Goal: Task Accomplishment & Management: Use online tool/utility

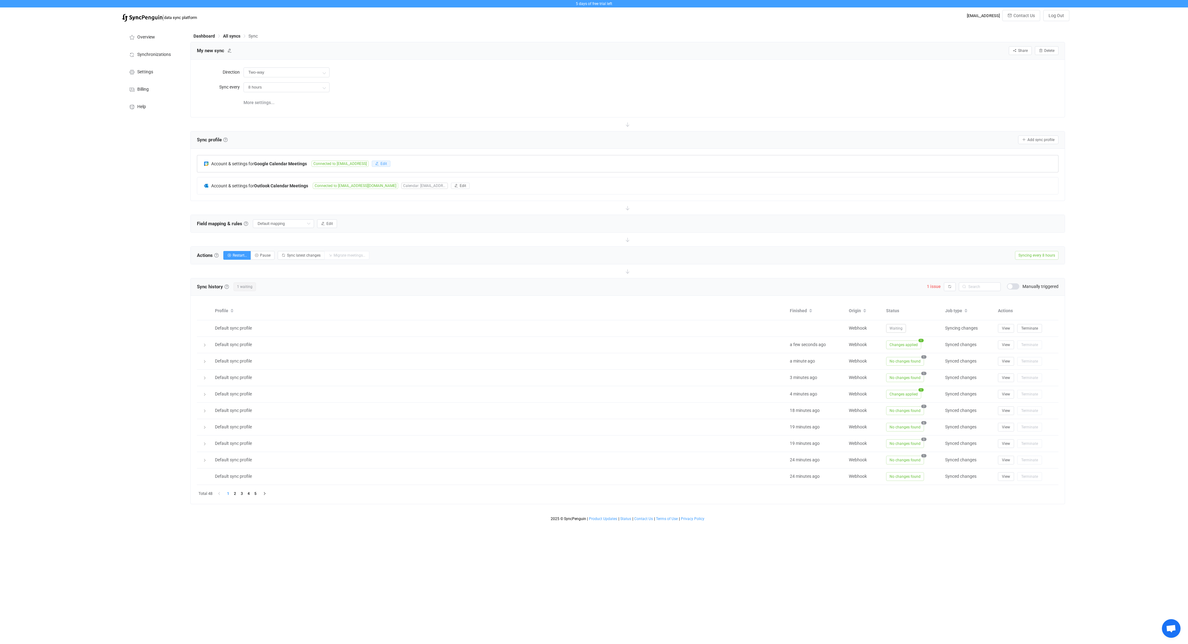
click at [385, 162] on span "Edit" at bounding box center [383, 163] width 7 height 4
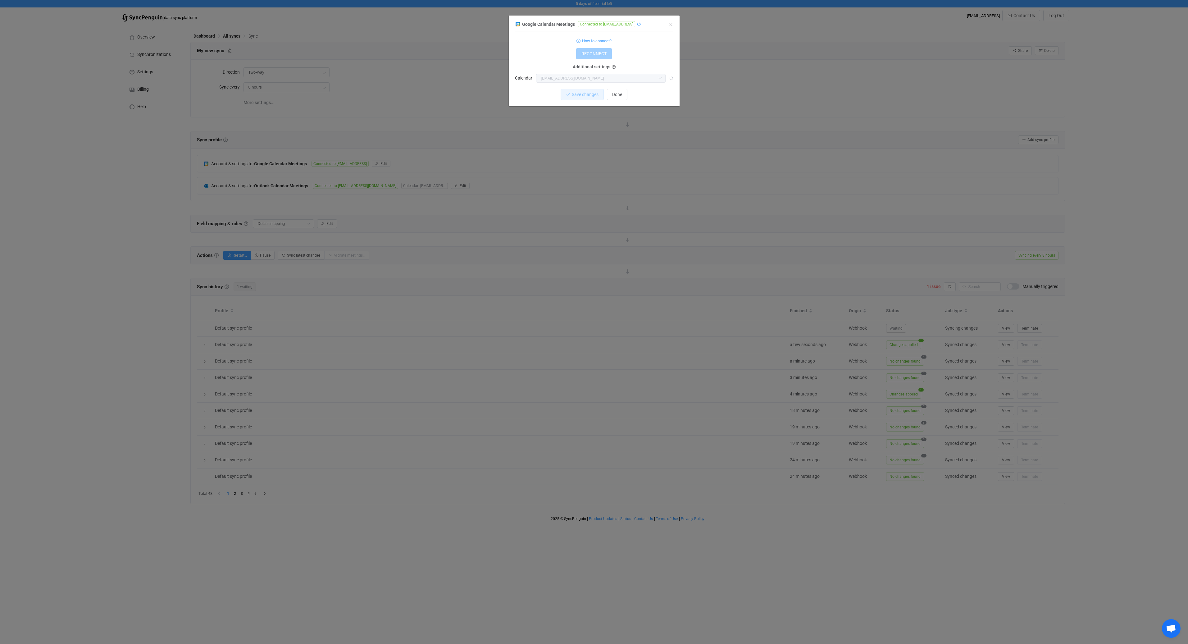
click at [641, 24] on icon "dialog" at bounding box center [639, 24] width 4 height 4
click at [672, 25] on icon "Close" at bounding box center [670, 24] width 5 height 5
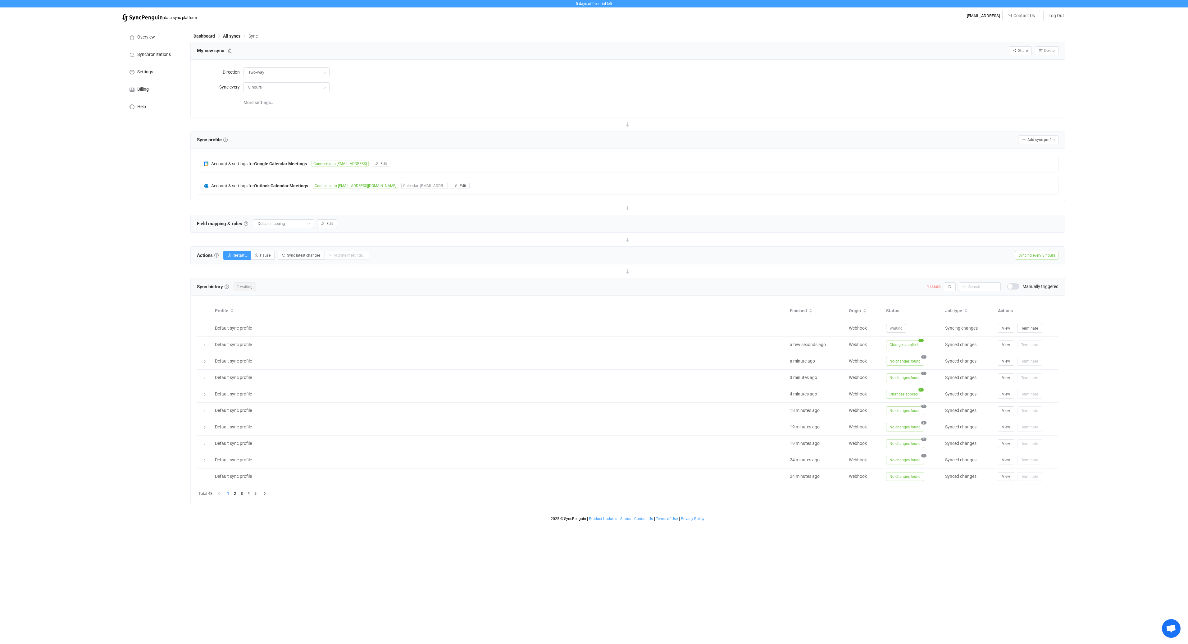
click at [935, 287] on span "1 issue" at bounding box center [934, 286] width 14 height 5
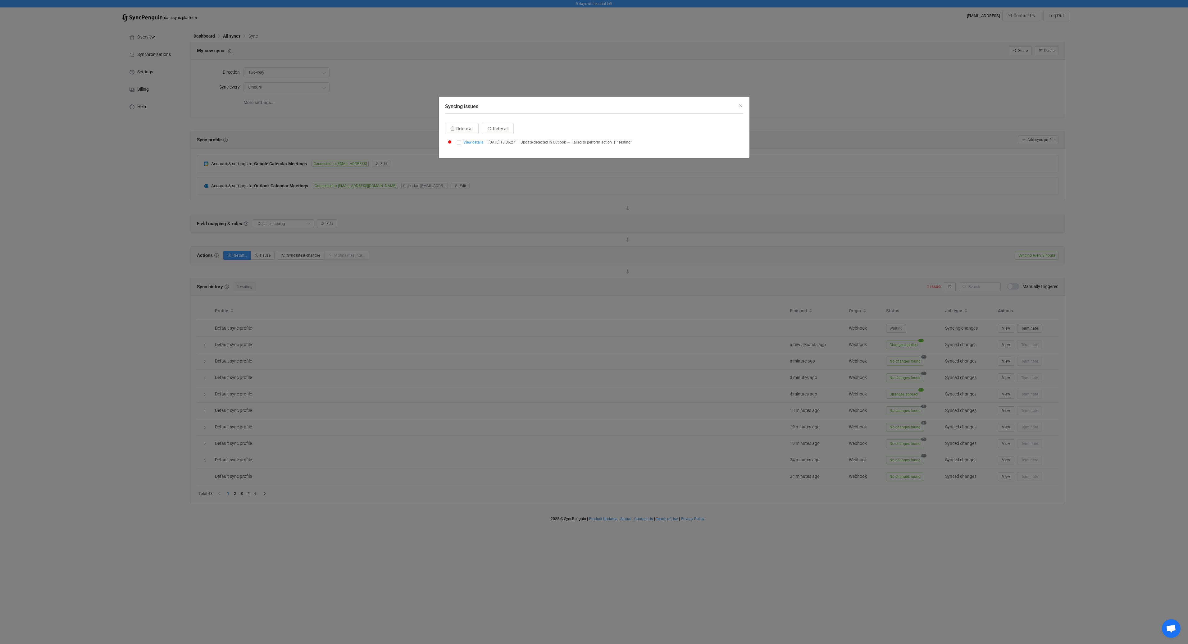
click at [741, 102] on div "Syncing issues" at bounding box center [594, 105] width 310 height 17
click at [741, 104] on icon "Close" at bounding box center [740, 105] width 5 height 5
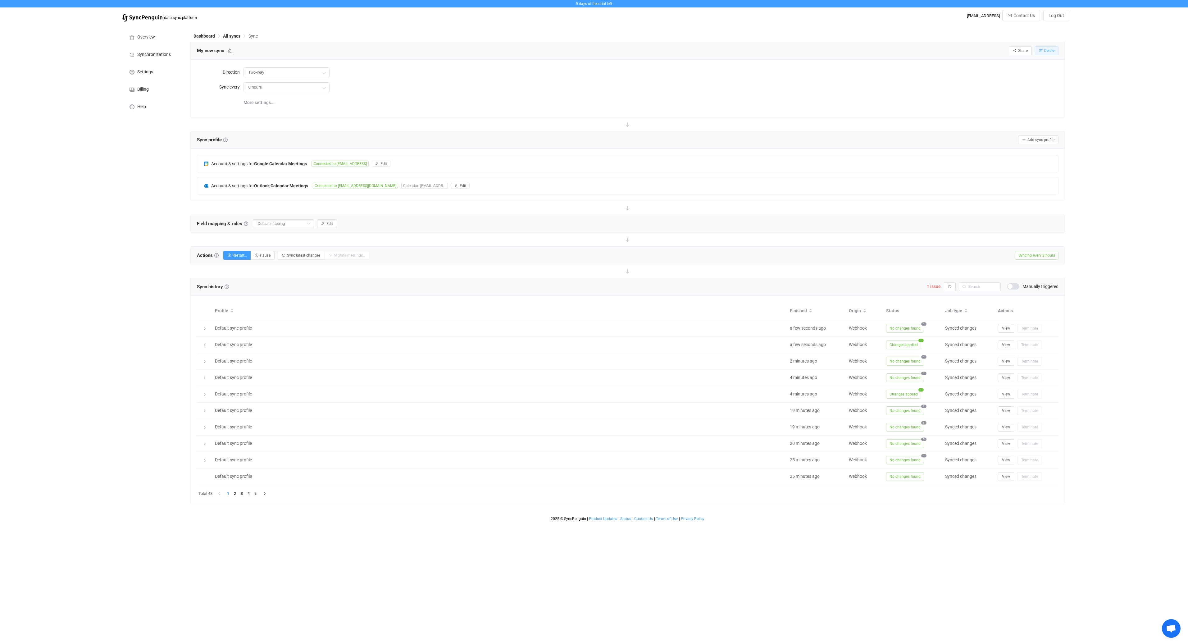
click at [1049, 50] on span "Delete" at bounding box center [1049, 50] width 10 height 4
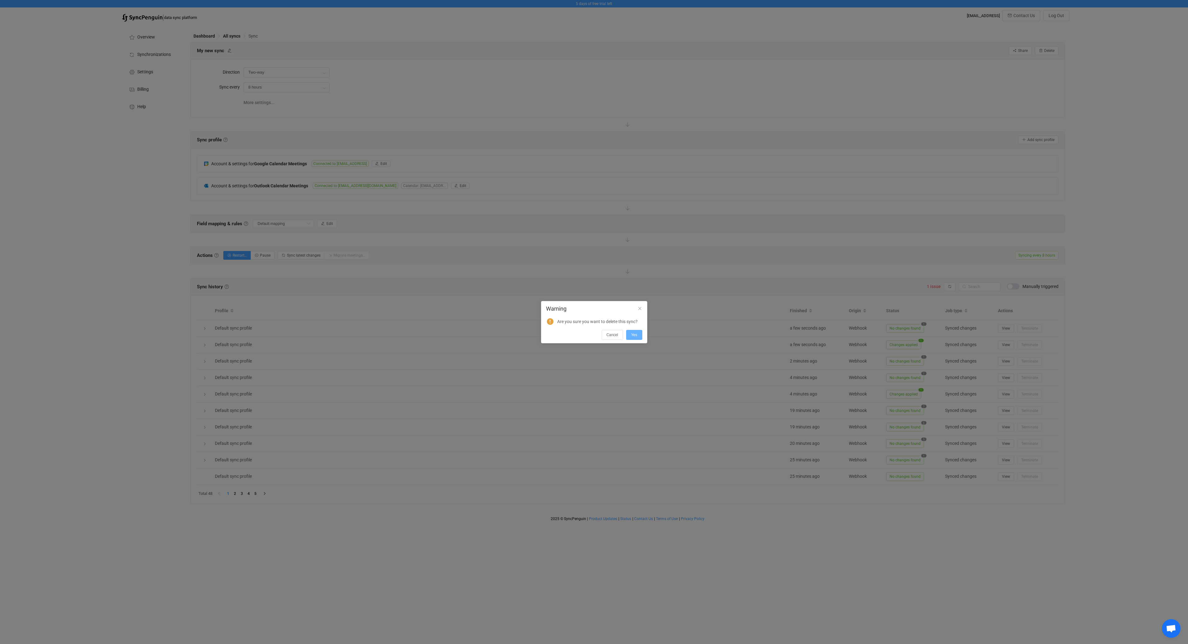
click at [631, 335] on span "Yes" at bounding box center [634, 335] width 6 height 4
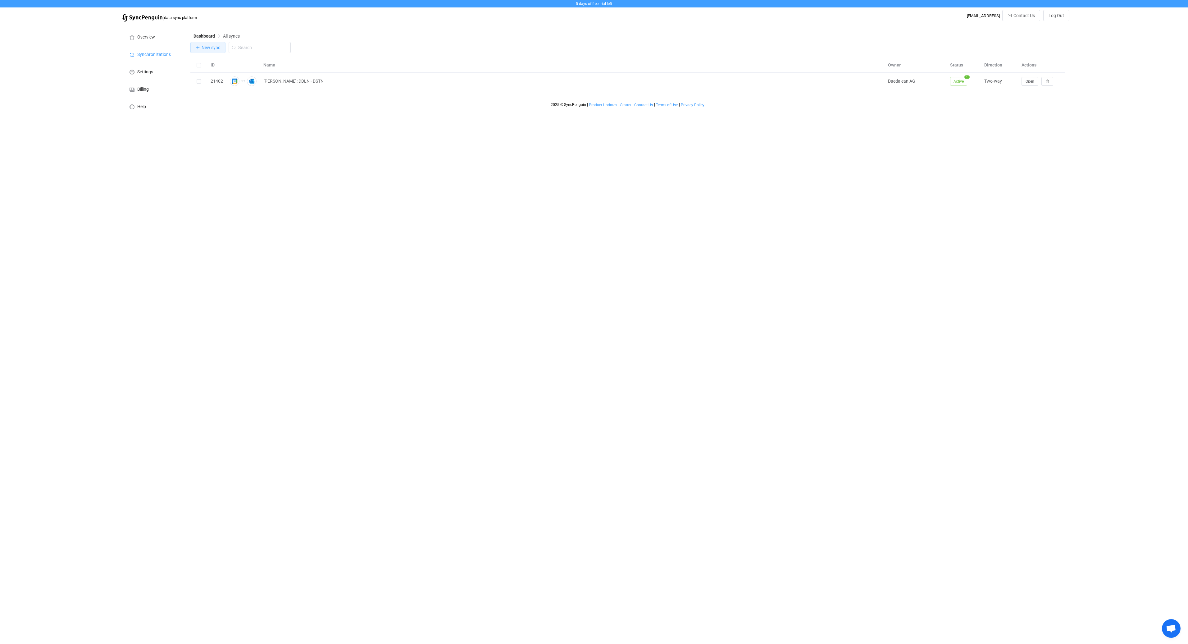
click at [203, 52] on button "New sync" at bounding box center [207, 47] width 35 height 11
click at [557, 110] on button "button" at bounding box center [549, 106] width 31 height 31
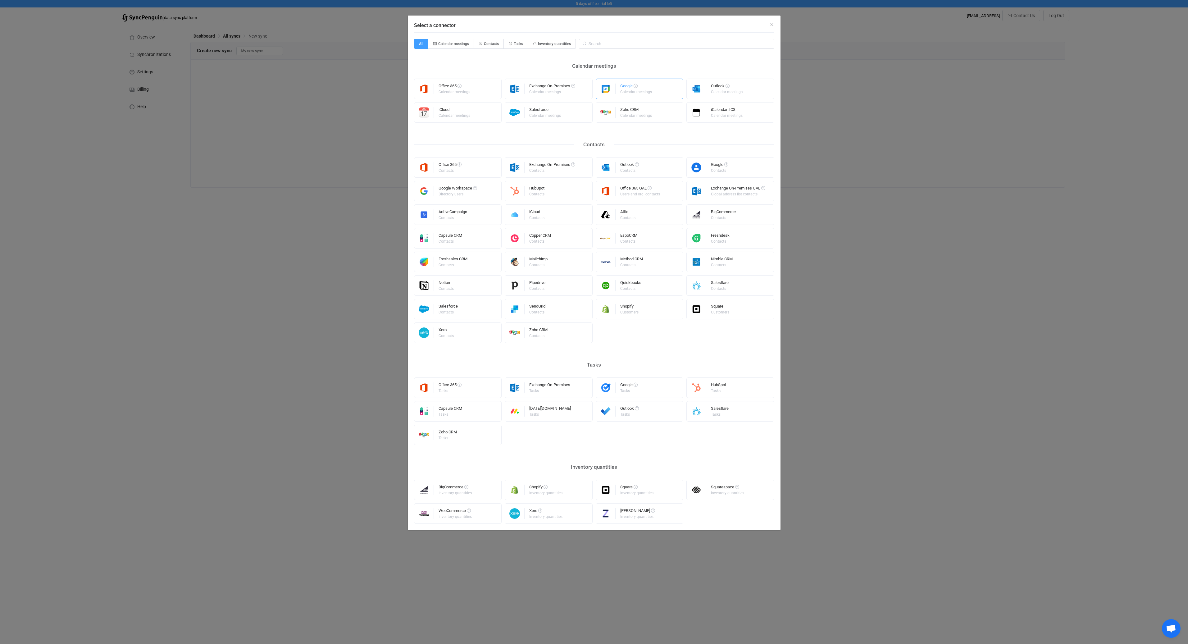
click at [640, 95] on div "Google Calendar meetings" at bounding box center [636, 89] width 33 height 16
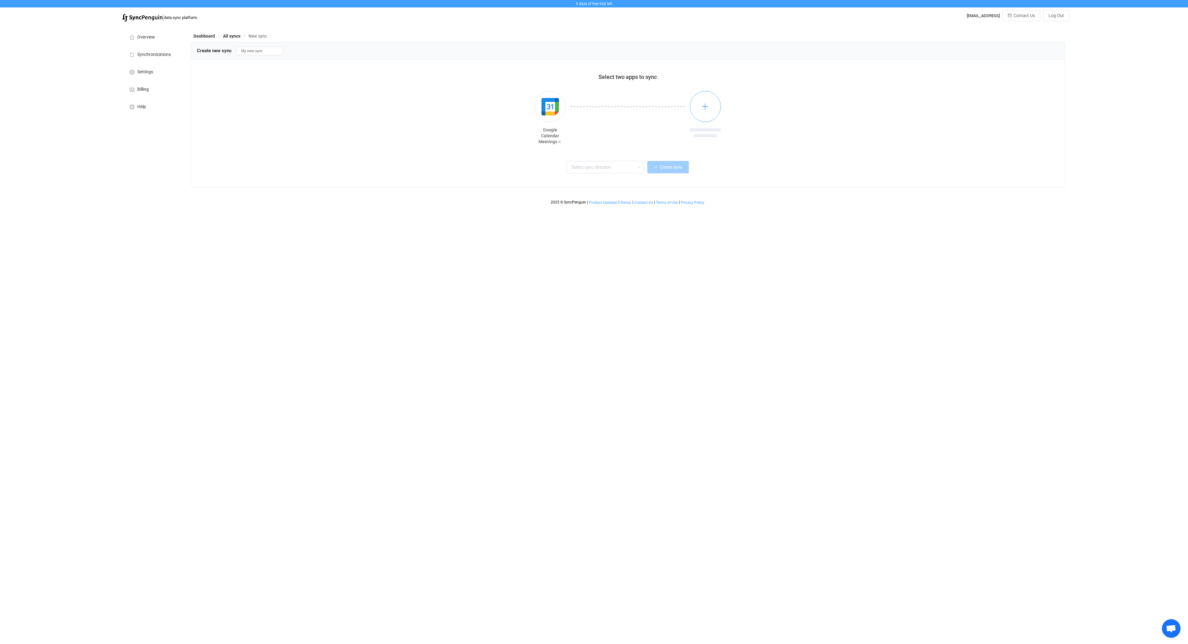
click at [705, 103] on icon "button" at bounding box center [705, 106] width 8 height 8
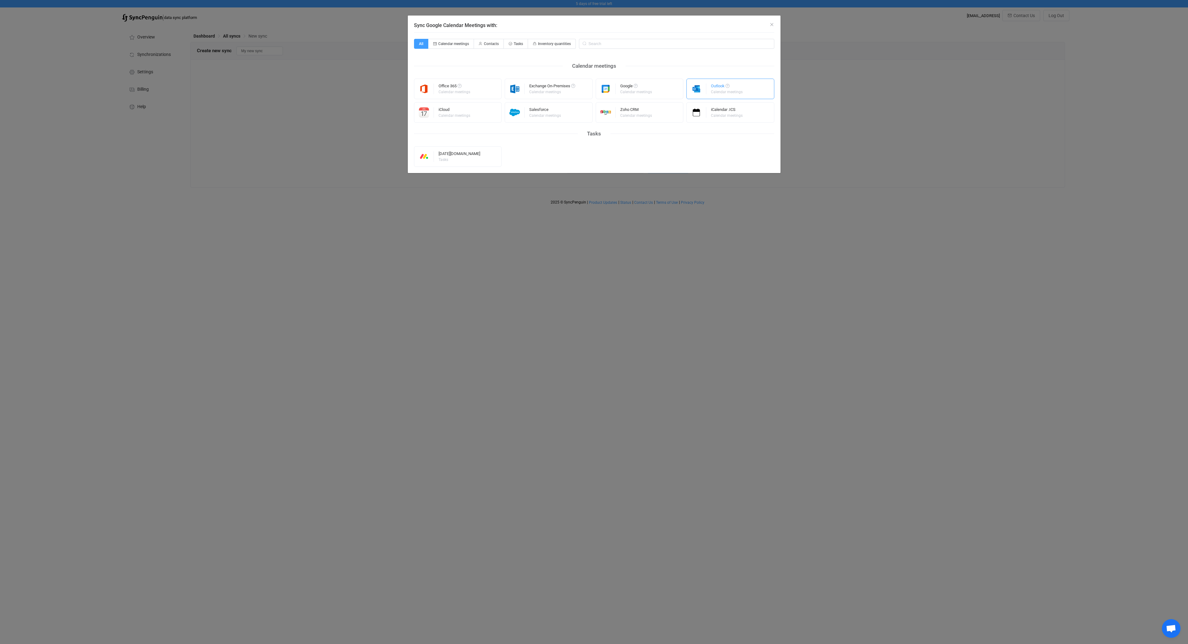
click at [725, 96] on div "Outlook Calendar meetings" at bounding box center [727, 89] width 33 height 16
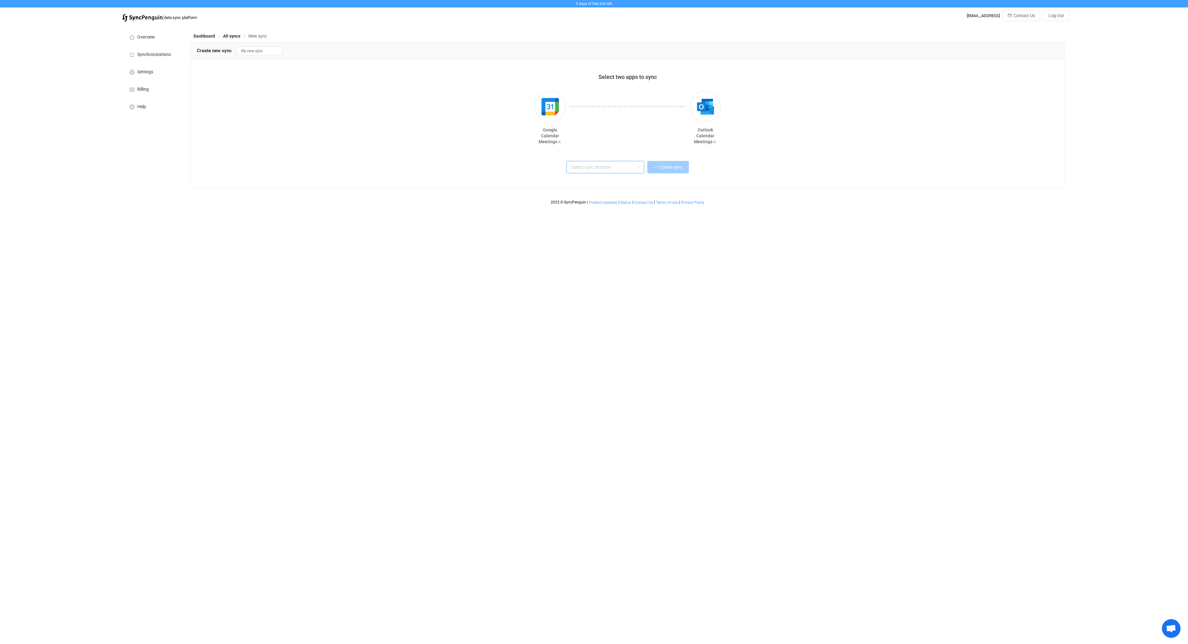
click at [605, 168] on input "text" at bounding box center [605, 167] width 78 height 12
click at [602, 185] on div "Two-way" at bounding box center [613, 183] width 80 height 8
type input "Two-way"
click at [669, 169] on span "Create sync" at bounding box center [670, 167] width 23 height 5
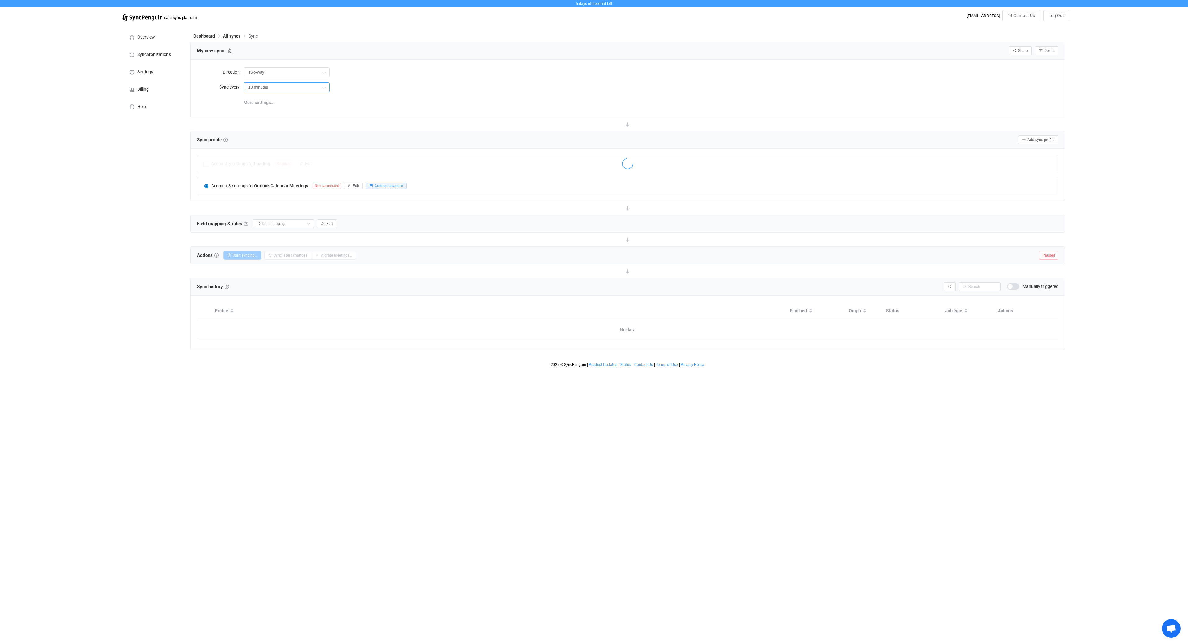
click at [295, 88] on input "10 minutes" at bounding box center [286, 87] width 86 height 10
click at [261, 146] on span "2 hours" at bounding box center [257, 146] width 15 height 5
type input "2 hours"
click at [372, 165] on button "Connect account" at bounding box center [385, 164] width 41 height 6
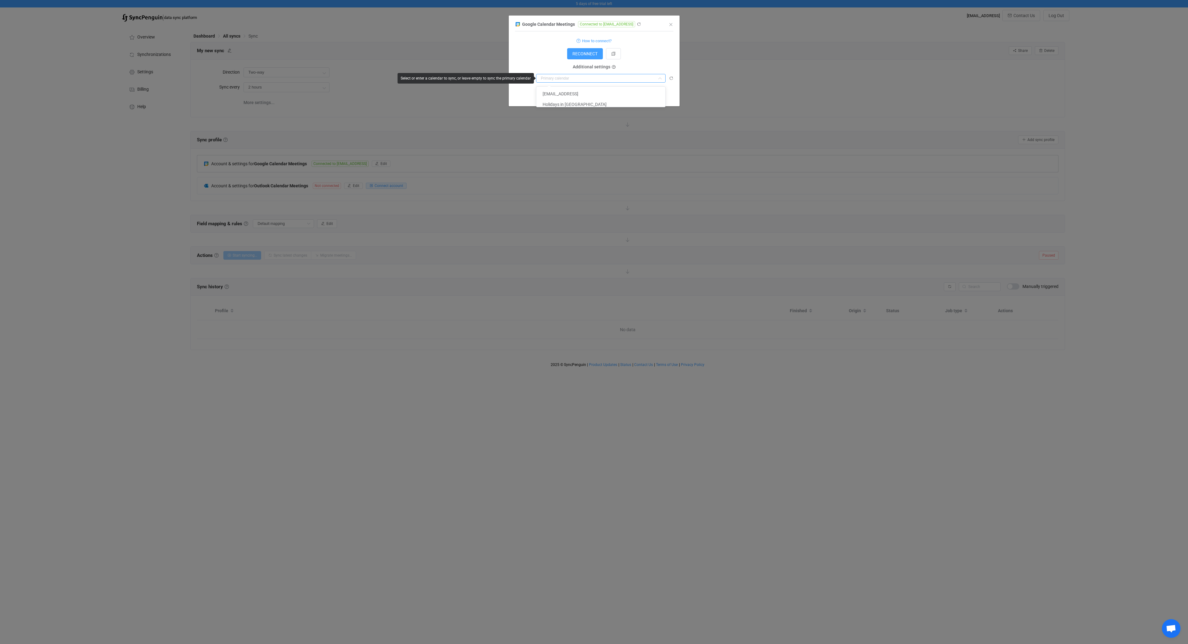
click at [592, 80] on input "dialog" at bounding box center [600, 78] width 129 height 9
paste input "[EMAIL_ADDRESS][DOMAIN_NAME]"
type input "[EMAIL_ADDRESS][DOMAIN_NAME]"
click at [623, 97] on li "[EMAIL_ADDRESS][DOMAIN_NAME]" at bounding box center [603, 93] width 134 height 11
click at [576, 97] on button "Save changes" at bounding box center [576, 94] width 43 height 11
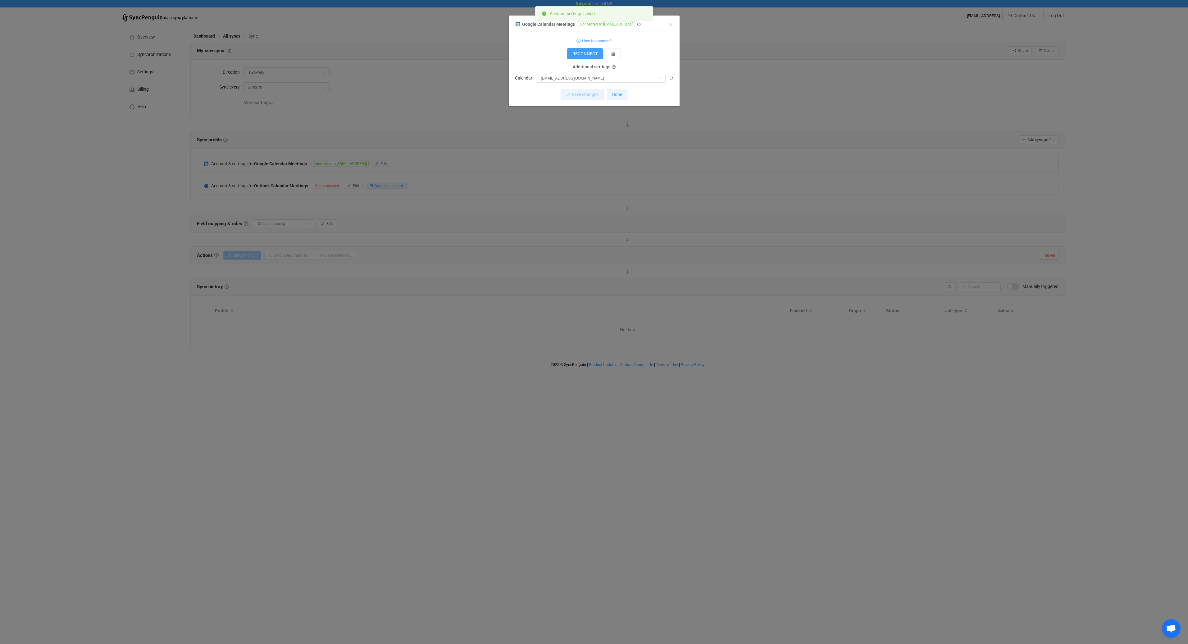
click at [621, 94] on span "Done" at bounding box center [617, 94] width 10 height 5
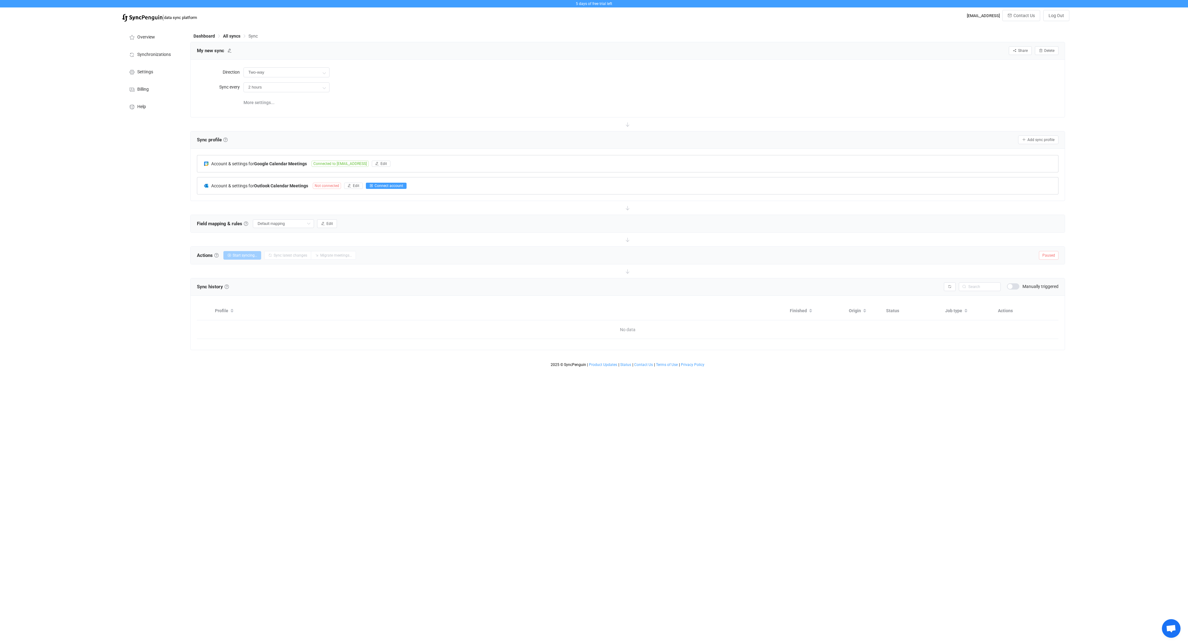
click at [387, 184] on span "Connect account" at bounding box center [388, 186] width 29 height 4
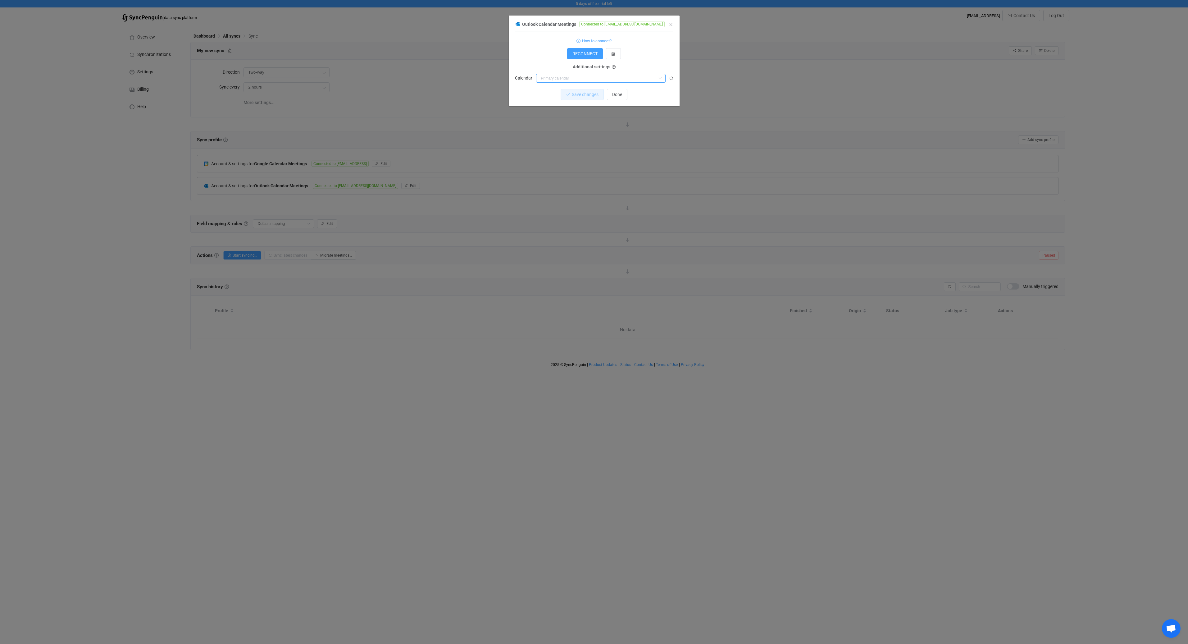
click at [569, 77] on input "dialog" at bounding box center [600, 78] width 129 height 9
click at [575, 126] on span "[EMAIL_ADDRESS][DOMAIN_NAME]" at bounding box center [576, 125] width 69 height 5
type input "[EMAIL_ADDRESS][DOMAIN_NAME]"
click at [574, 95] on span "Save changes" at bounding box center [579, 94] width 27 height 5
click at [670, 25] on icon "Close" at bounding box center [670, 24] width 5 height 5
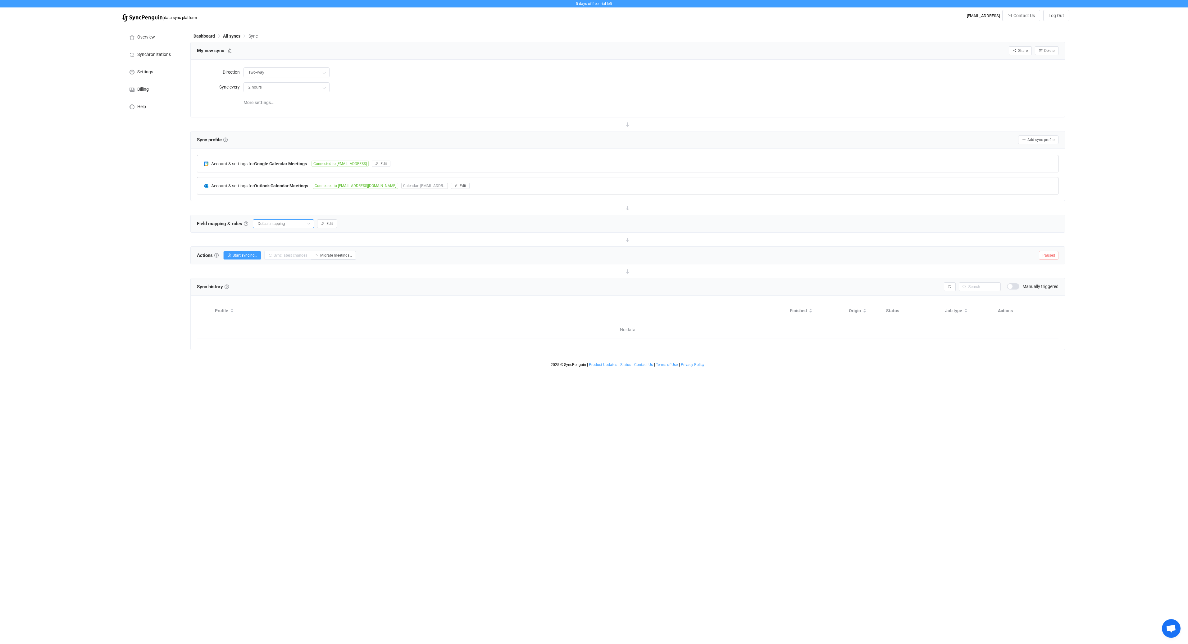
click at [295, 225] on input "Default mapping" at bounding box center [283, 223] width 61 height 9
click at [249, 256] on span "Start syncing…" at bounding box center [245, 255] width 25 height 4
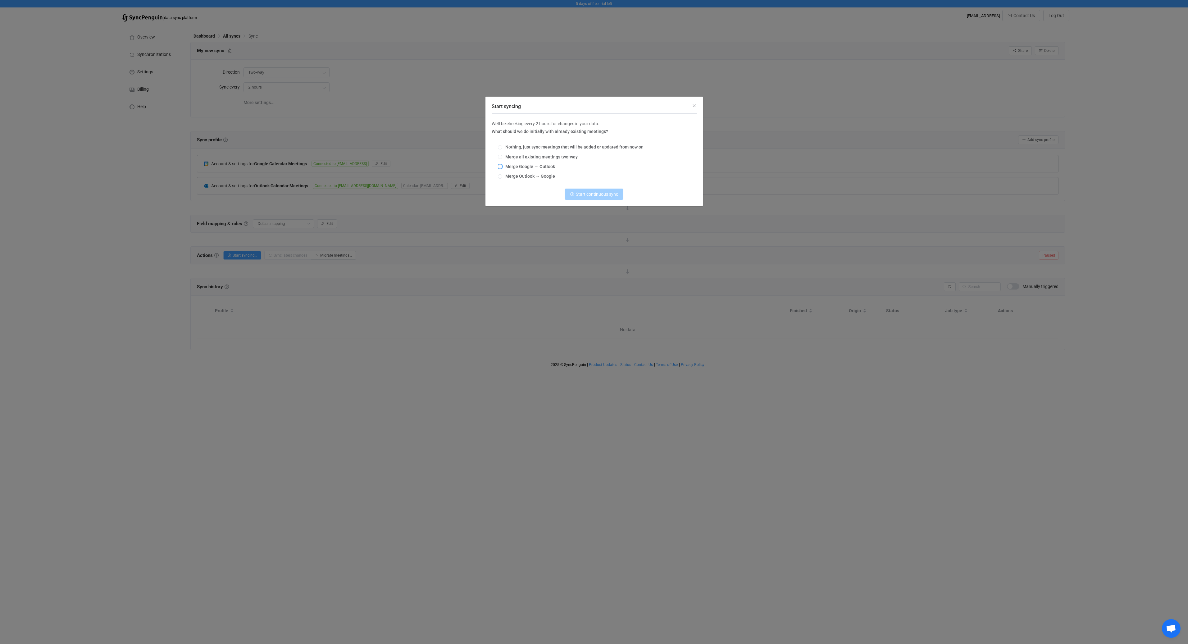
click at [537, 167] on span "Merge Google → Outlook" at bounding box center [528, 166] width 53 height 5
click at [502, 167] on input "Merge Google → Outlook" at bounding box center [500, 166] width 4 height 5
radio input "true"
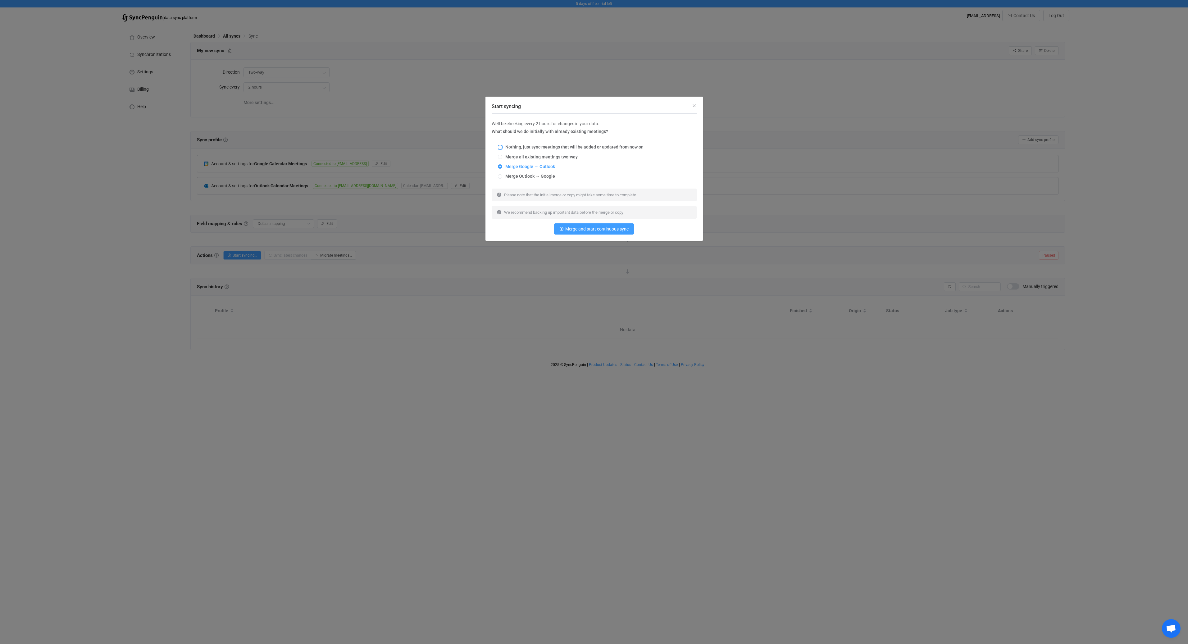
click at [620, 148] on span "Nothing, just sync meetings that will be added or updated from now on" at bounding box center [572, 146] width 141 height 5
click at [502, 148] on input "Nothing, just sync meetings that will be added or updated from now on" at bounding box center [500, 147] width 4 height 5
radio input "true"
radio input "false"
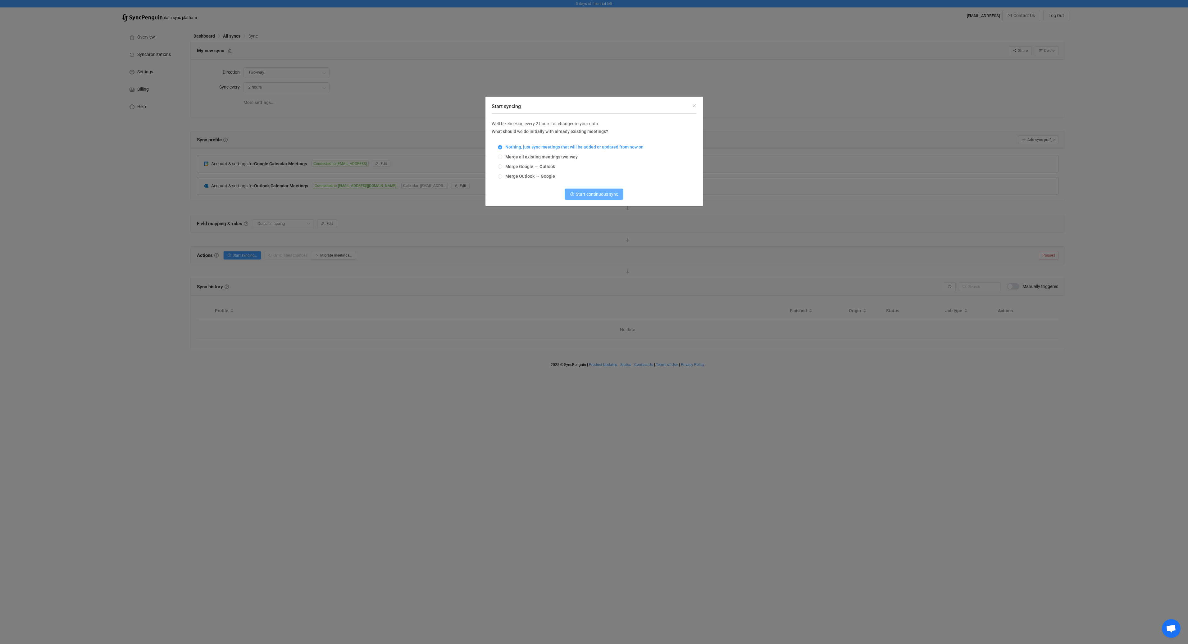
click at [600, 196] on span "Start continuous sync" at bounding box center [597, 194] width 42 height 5
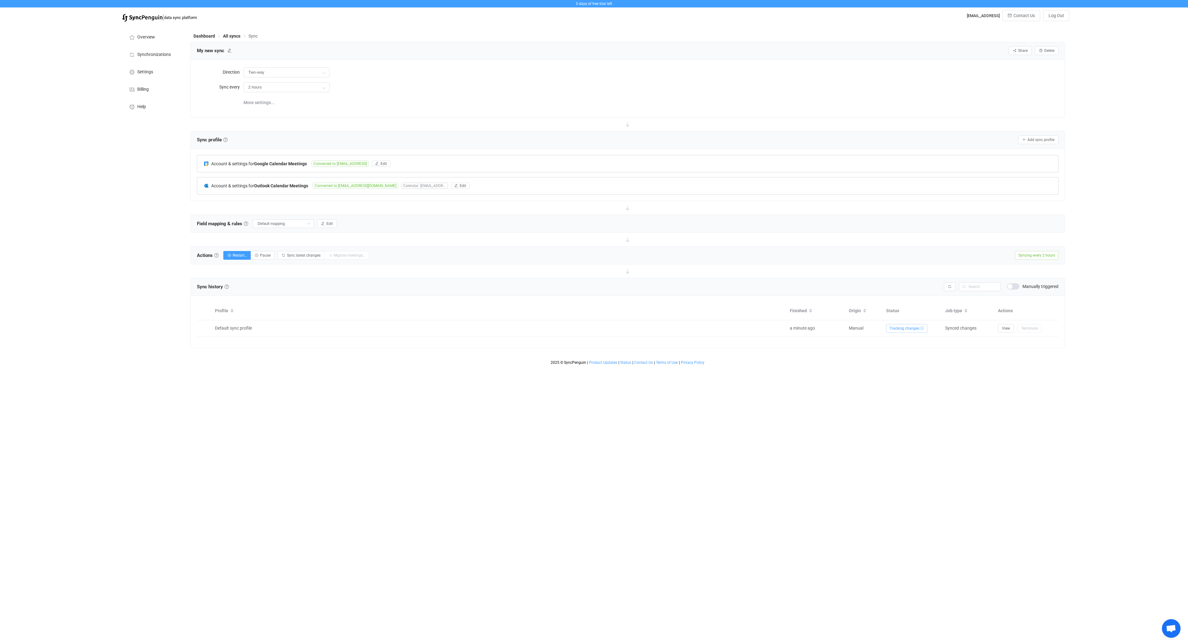
click at [791, 368] on html "5 days of free trial left | data sync platform [EMAIL_ADDRESS] Contact Us Log O…" at bounding box center [594, 184] width 1188 height 368
click at [946, 287] on button "button" at bounding box center [950, 286] width 12 height 9
click at [948, 288] on button "button" at bounding box center [950, 286] width 12 height 9
click at [949, 287] on icon "button" at bounding box center [950, 287] width 4 height 4
